Goal: Book appointment/travel/reservation

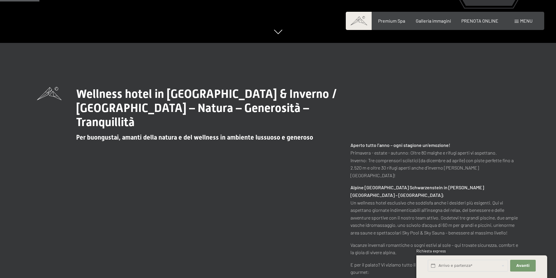
scroll to position [29, 0]
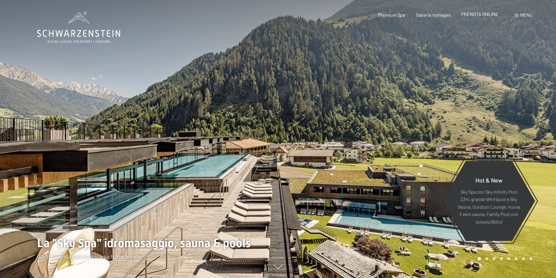
drag, startPoint x: 0, startPoint y: 0, endPoint x: 484, endPoint y: 15, distance: 484.6
click at [484, 15] on span "PRENOTA ONLINE" at bounding box center [479, 14] width 37 height 6
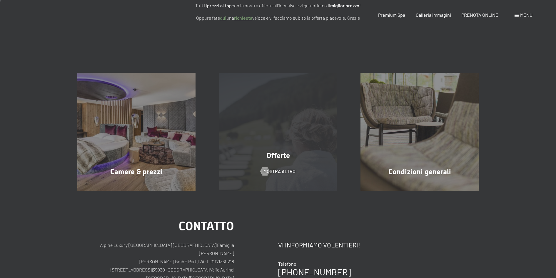
scroll to position [118, 0]
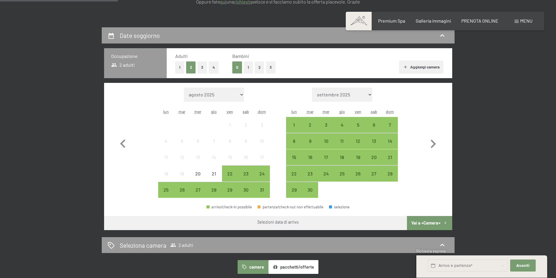
click at [249, 73] on button "1" at bounding box center [248, 67] width 9 height 12
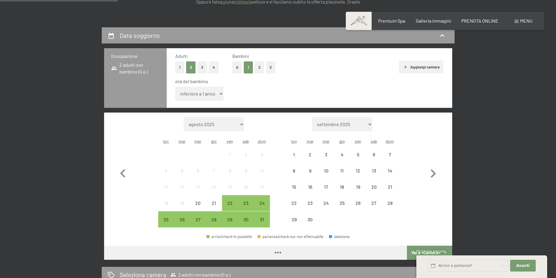
click at [222, 95] on select "inferiore a 1 anno 1 anno 2 anni 3 anni 4 anni 5 anni 6 anni 7 anni 8 anni 9 an…" at bounding box center [199, 94] width 48 height 14
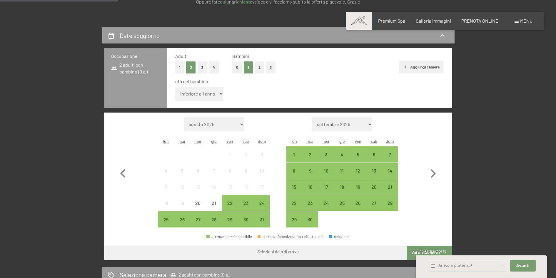
select select "12"
click at [175, 87] on select "inferiore a 1 anno 1 anno 2 anni 3 anni 4 anni 5 anni 6 anni 7 anni 8 anni 9 an…" at bounding box center [199, 94] width 48 height 14
click at [429, 172] on icon "button" at bounding box center [432, 173] width 17 height 17
select select "[DATE]"
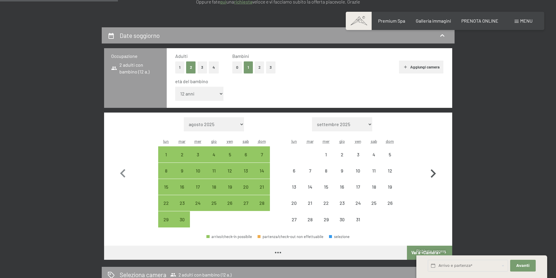
click at [429, 172] on icon "button" at bounding box center [432, 173] width 17 height 17
select select "[DATE]"
select select "2025-11-01"
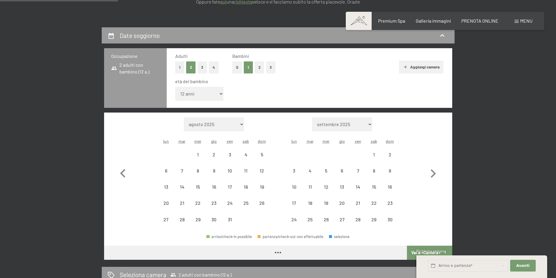
select select "[DATE]"
select select "2025-11-01"
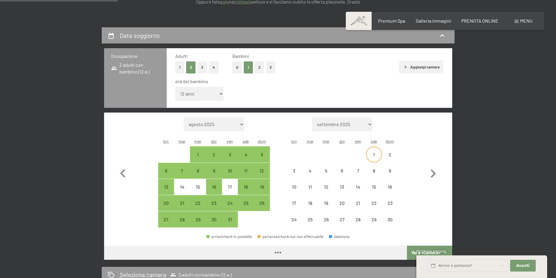
select select "[DATE]"
select select "2025-11-01"
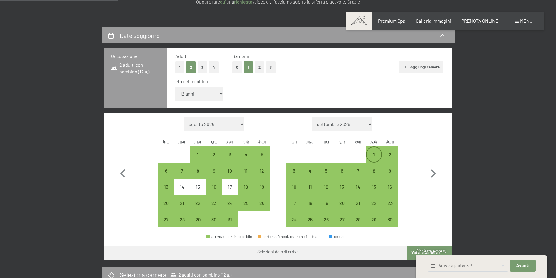
click at [374, 157] on div "1" at bounding box center [373, 159] width 15 height 15
select select "[DATE]"
select select "2025-11-01"
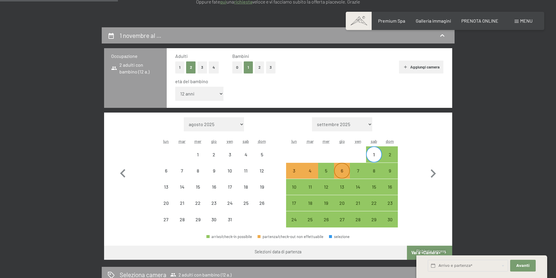
click at [341, 169] on div "6" at bounding box center [341, 175] width 15 height 15
select select "[DATE]"
select select "2025-11-01"
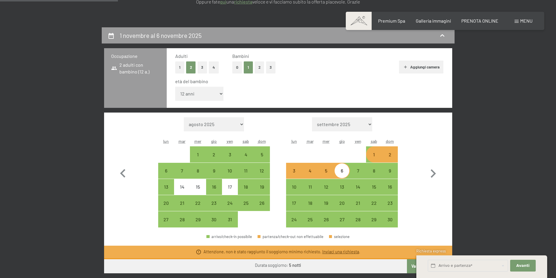
click at [374, 153] on div "1" at bounding box center [373, 159] width 15 height 15
select select "[DATE]"
select select "2025-11-01"
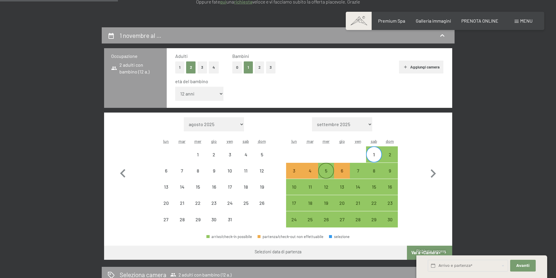
click at [321, 175] on div "5" at bounding box center [326, 175] width 15 height 15
select select "[DATE]"
select select "2025-11-01"
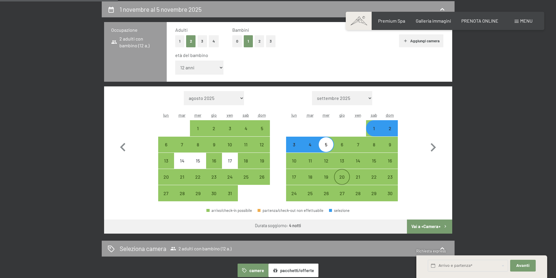
scroll to position [176, 0]
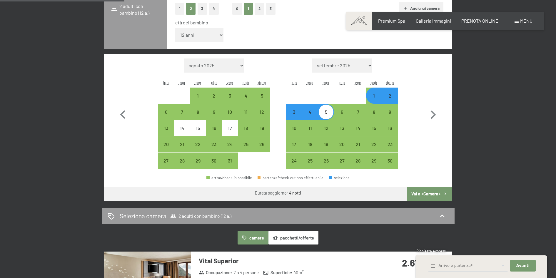
click at [433, 195] on button "Vai a «Camera»" at bounding box center [429, 194] width 45 height 14
select select "[DATE]"
select select "2025-11-01"
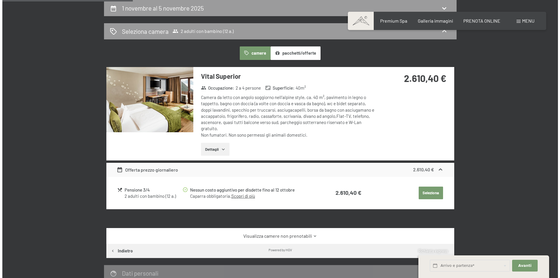
scroll to position [0, 0]
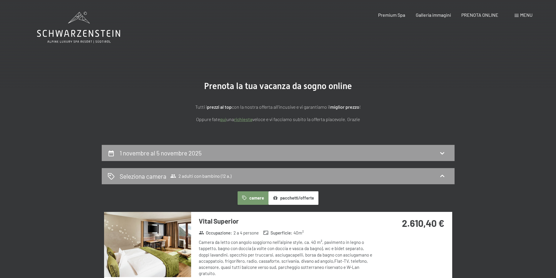
click at [517, 16] on span at bounding box center [516, 15] width 4 height 3
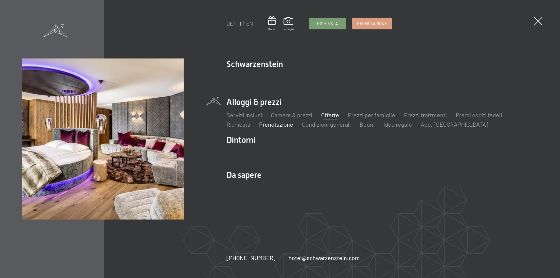
click at [338, 118] on link "Offerte" at bounding box center [330, 114] width 18 height 7
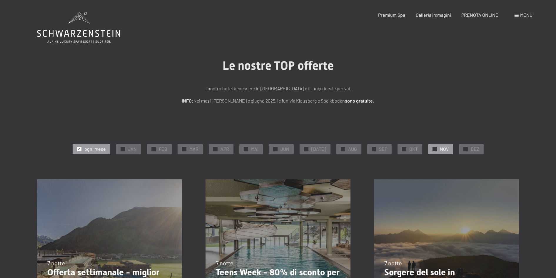
click at [440, 149] on span "NOV" at bounding box center [444, 149] width 9 height 6
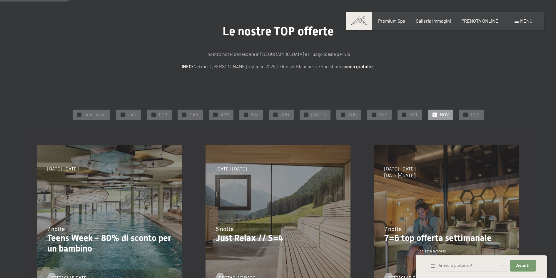
scroll to position [88, 0]
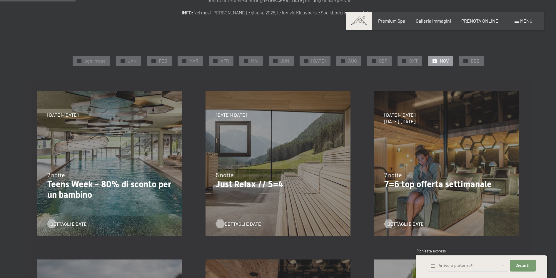
click at [236, 225] on span "Dettagli e Date" at bounding box center [243, 224] width 36 height 6
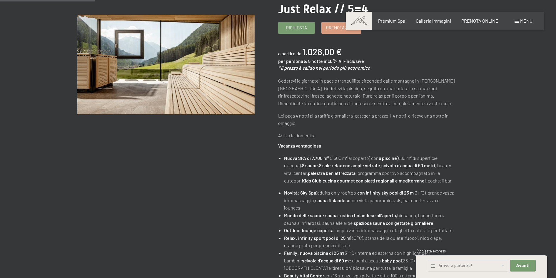
scroll to position [118, 0]
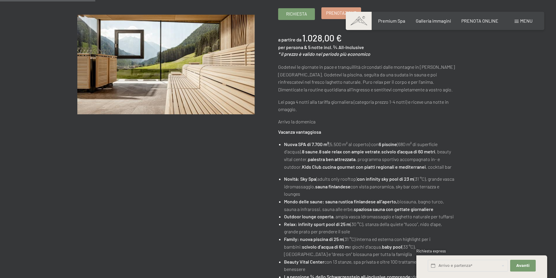
click at [329, 16] on span "Prenotazione" at bounding box center [341, 13] width 30 height 6
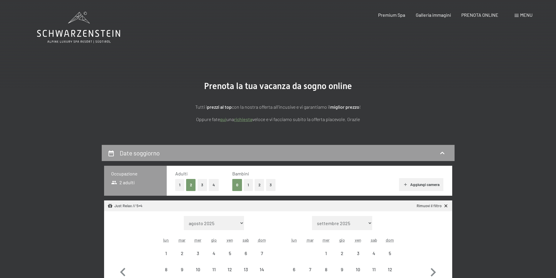
select select "[DATE]"
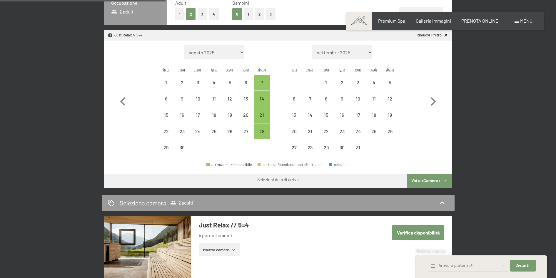
scroll to position [206, 0]
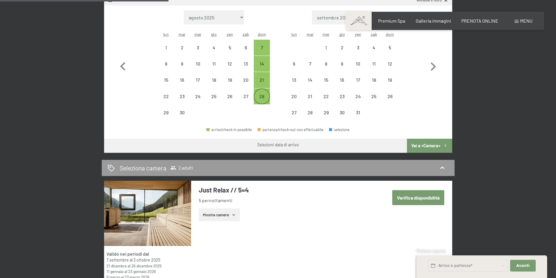
click at [266, 97] on div "28" at bounding box center [261, 101] width 15 height 15
select select "[DATE]"
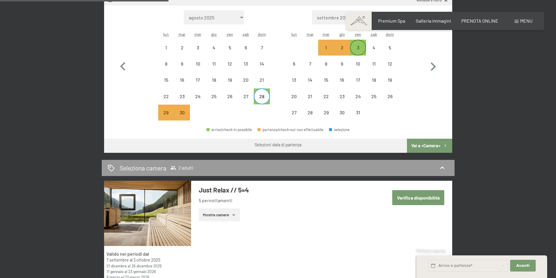
click at [363, 51] on div "3" at bounding box center [357, 52] width 15 height 15
select select "[DATE]"
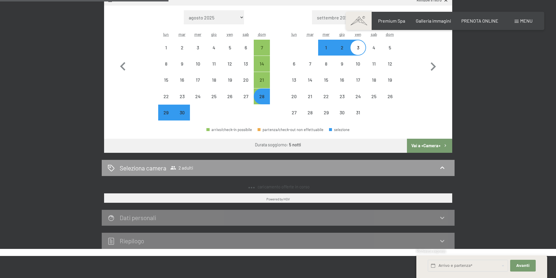
select select "[DATE]"
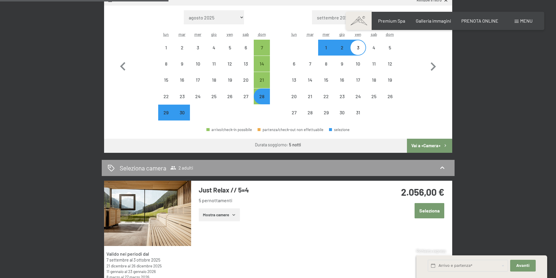
click at [420, 148] on button "Vai a «Camera»" at bounding box center [429, 146] width 45 height 14
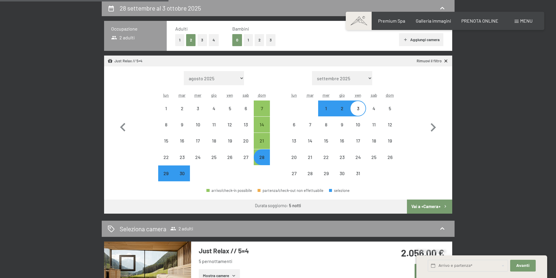
select select "[DATE]"
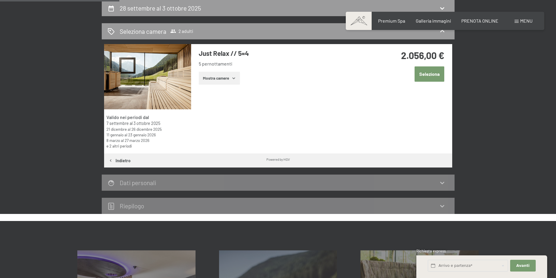
click at [441, 76] on button "Seleziona" at bounding box center [429, 73] width 30 height 15
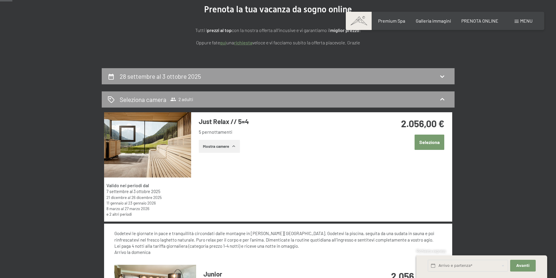
scroll to position [151, 0]
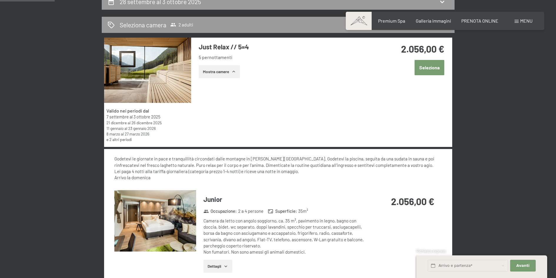
click at [165, 207] on img at bounding box center [155, 220] width 82 height 61
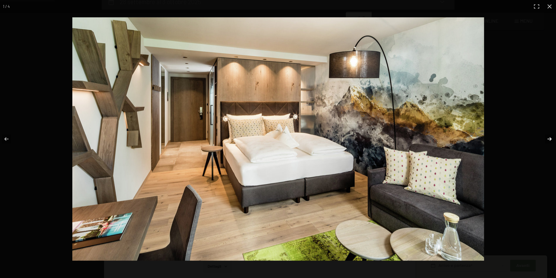
click at [551, 143] on button "button" at bounding box center [545, 138] width 21 height 29
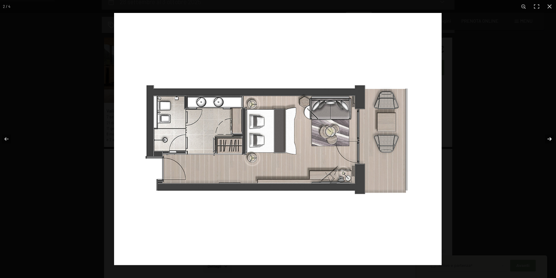
click at [551, 143] on button "button" at bounding box center [545, 138] width 21 height 29
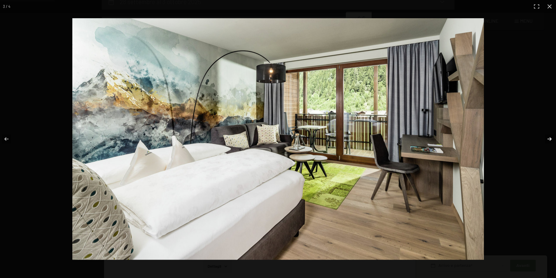
click at [551, 143] on button "button" at bounding box center [545, 138] width 21 height 29
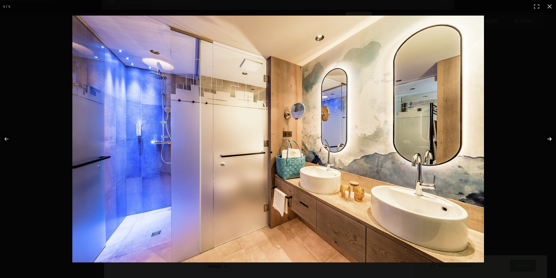
click at [551, 143] on button "button" at bounding box center [545, 138] width 21 height 29
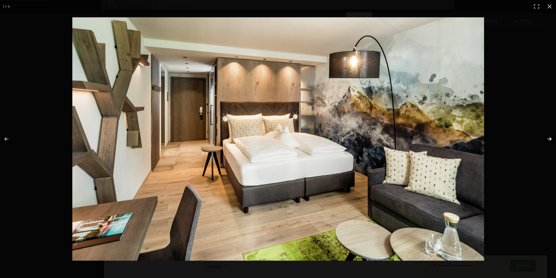
click at [551, 143] on button "button" at bounding box center [545, 138] width 21 height 29
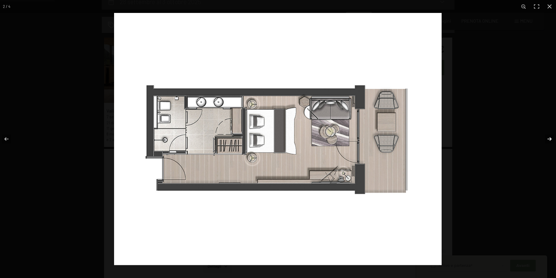
click at [551, 143] on button "button" at bounding box center [545, 138] width 21 height 29
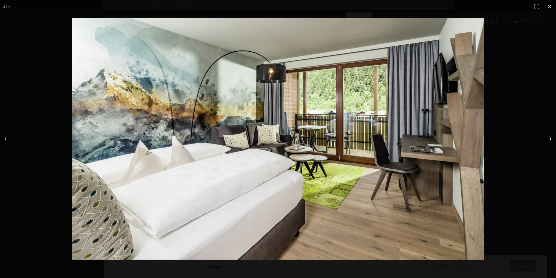
click at [551, 143] on button "button" at bounding box center [545, 138] width 21 height 29
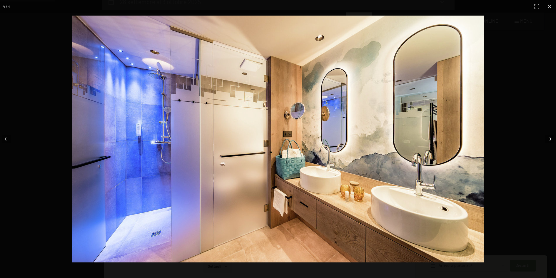
click at [551, 143] on button "button" at bounding box center [545, 138] width 21 height 29
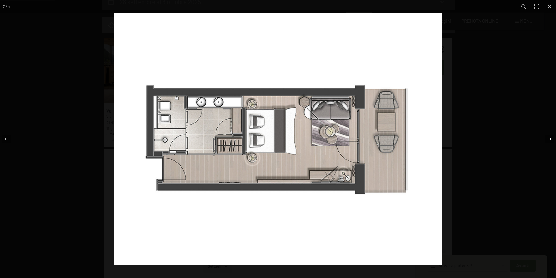
click at [551, 143] on button "button" at bounding box center [545, 138] width 21 height 29
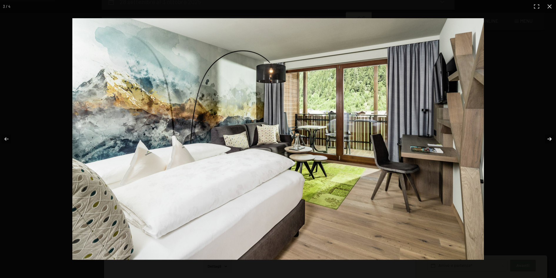
click at [551, 143] on button "button" at bounding box center [545, 138] width 21 height 29
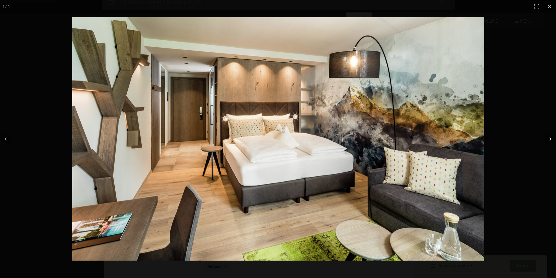
click at [551, 143] on button "button" at bounding box center [545, 138] width 21 height 29
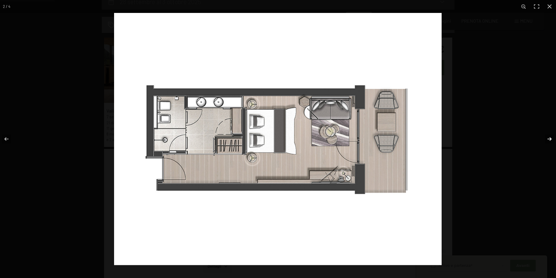
click at [551, 143] on button "button" at bounding box center [545, 138] width 21 height 29
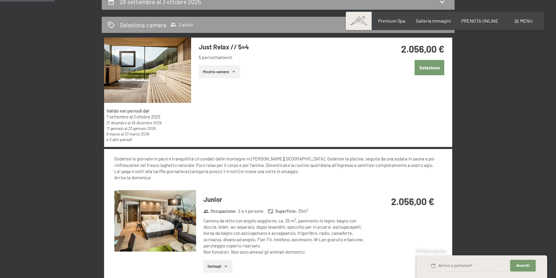
click at [0, 0] on button "button" at bounding box center [0, 0] width 0 height 0
